Goal: Navigation & Orientation: Find specific page/section

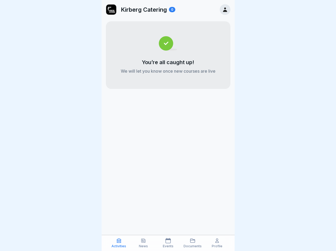
click at [119, 243] on icon at bounding box center [118, 240] width 5 height 5
click at [144, 243] on icon at bounding box center [143, 240] width 5 height 5
click at [168, 243] on icon at bounding box center [168, 240] width 5 height 5
click at [193, 243] on icon at bounding box center [192, 240] width 5 height 5
click at [217, 243] on icon at bounding box center [217, 240] width 5 height 5
